Goal: Complete application form

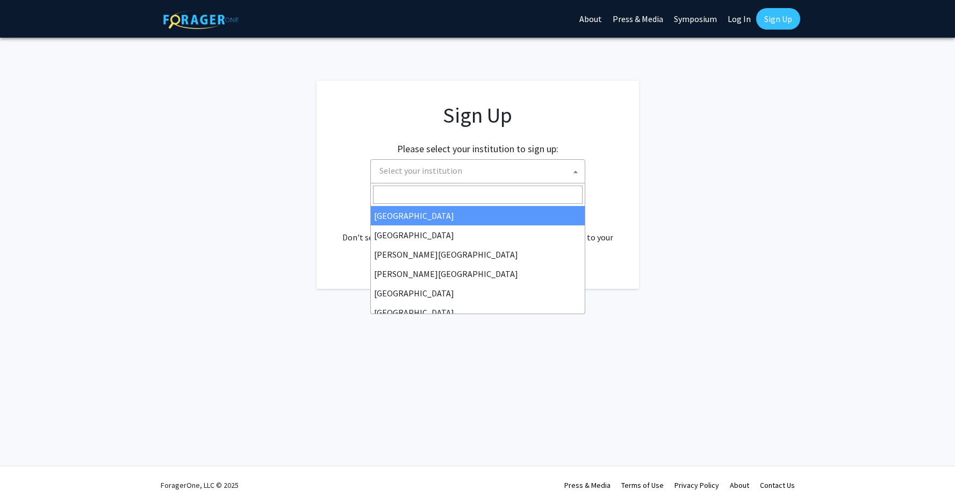
click at [477, 166] on span "Select your institution" at bounding box center [480, 171] width 210 height 22
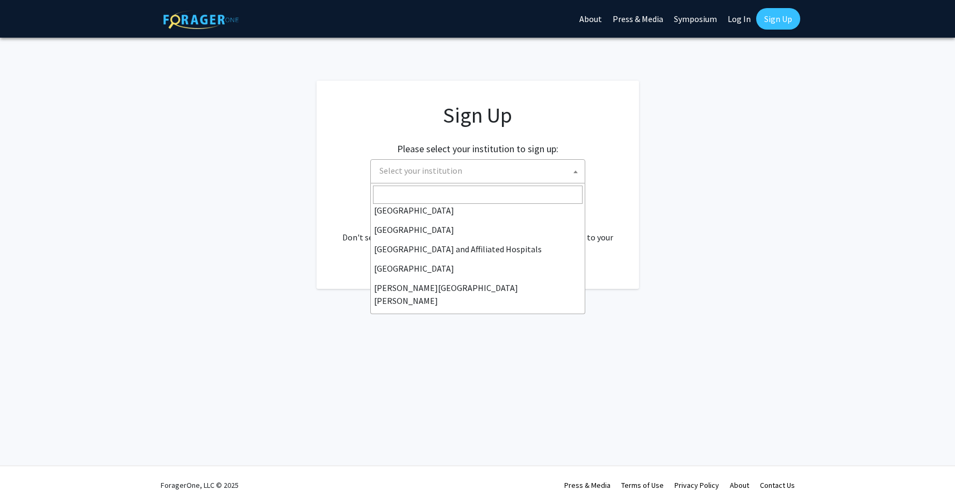
scroll to position [139, 0]
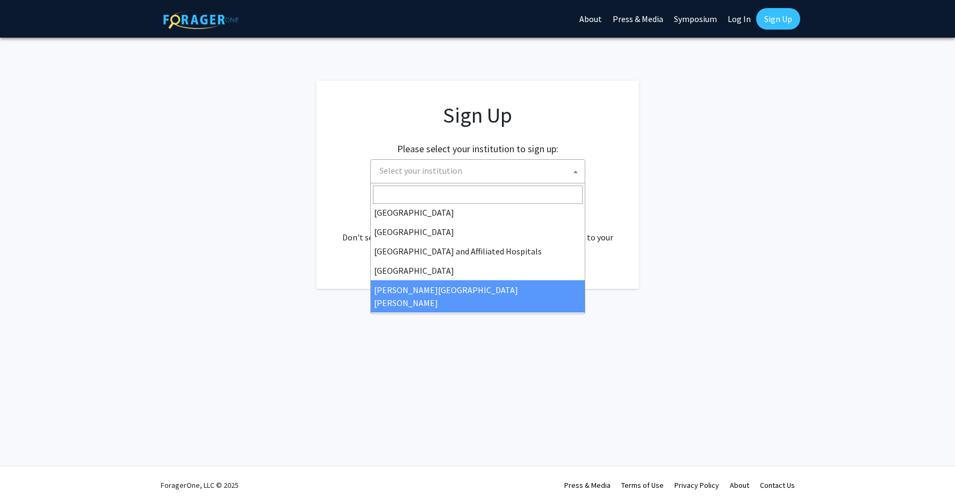
select select "1"
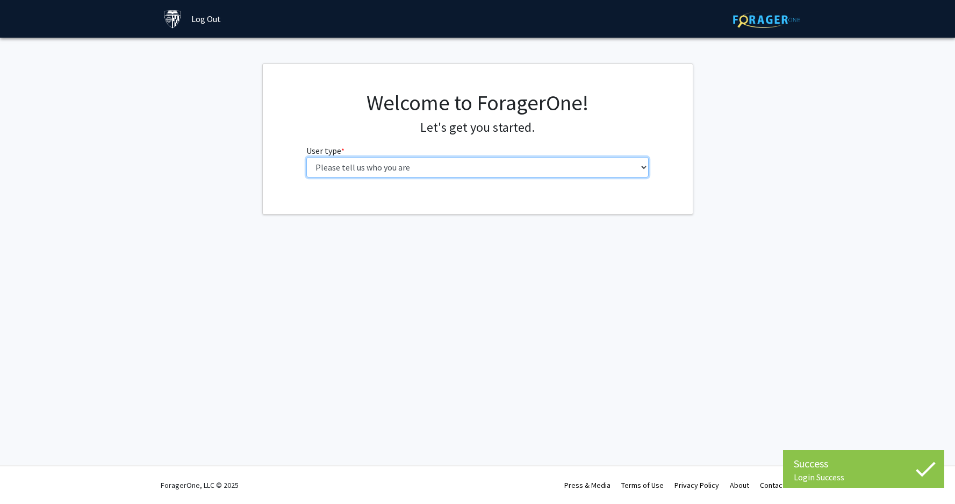
click at [499, 175] on select "Please tell us who you are Undergraduate Student Master's Student Doctoral Cand…" at bounding box center [477, 167] width 342 height 20
select select "2: masters"
click at [306, 157] on select "Please tell us who you are Undergraduate Student Master's Student Doctoral Cand…" at bounding box center [477, 167] width 342 height 20
